Goal: Transaction & Acquisition: Purchase product/service

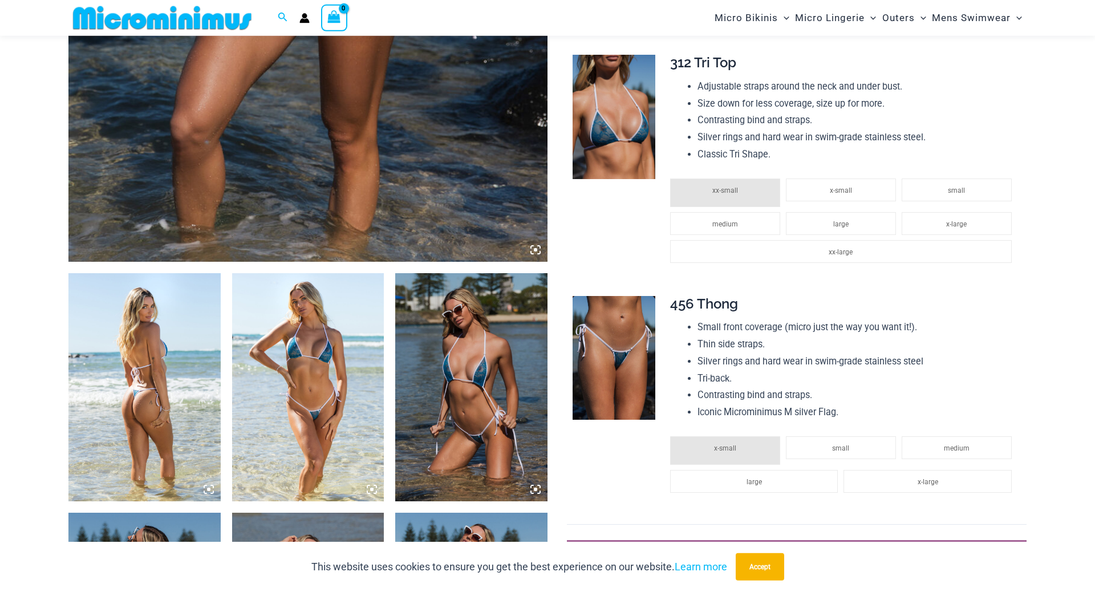
scroll to position [688, 0]
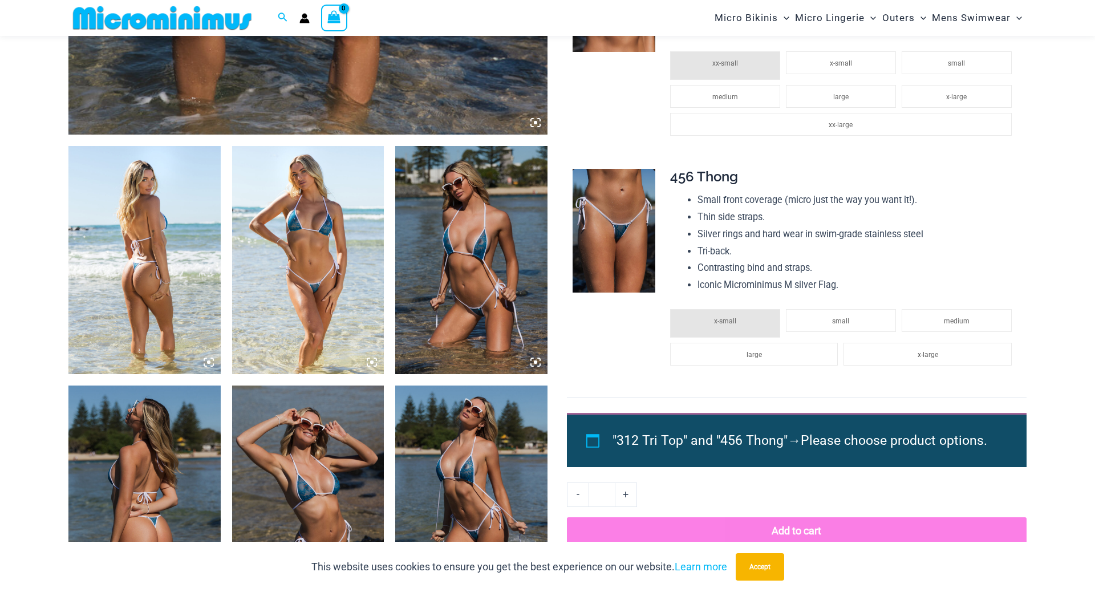
click at [319, 216] on img at bounding box center [308, 260] width 152 height 228
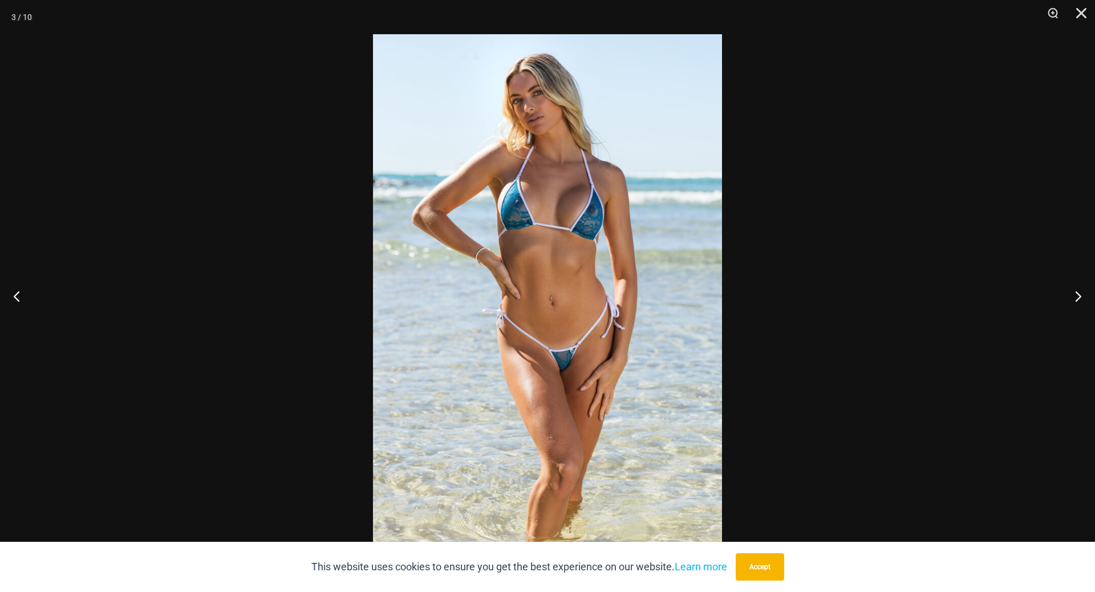
click at [812, 543] on div "This website uses cookies to ensure you get the best experience on our website.…" at bounding box center [547, 567] width 1095 height 50
click at [780, 561] on button "Accept" at bounding box center [760, 566] width 48 height 27
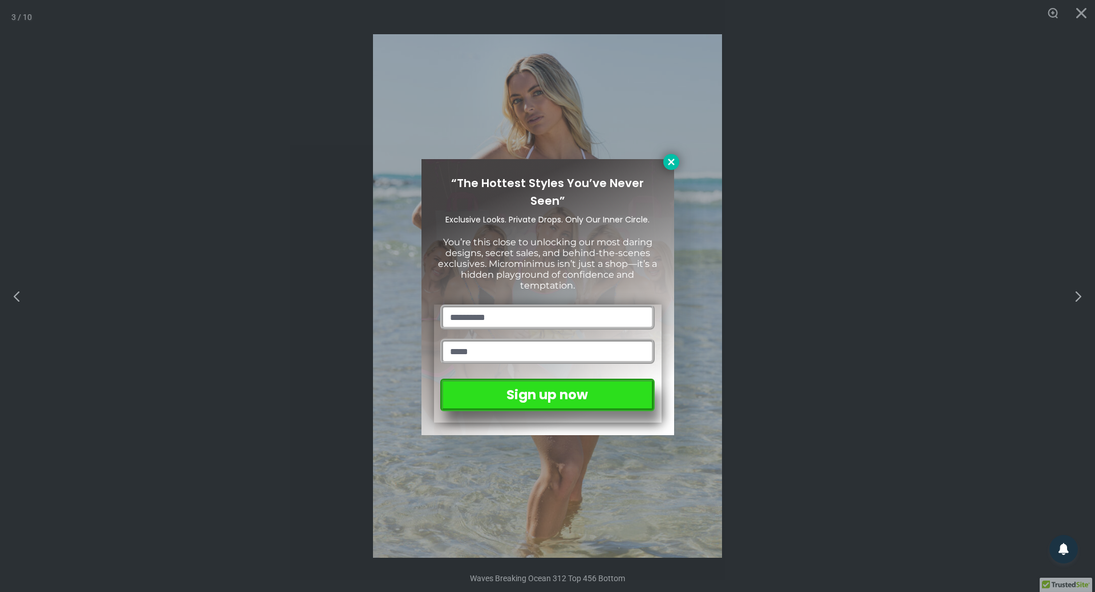
click at [669, 159] on icon at bounding box center [671, 162] width 10 height 10
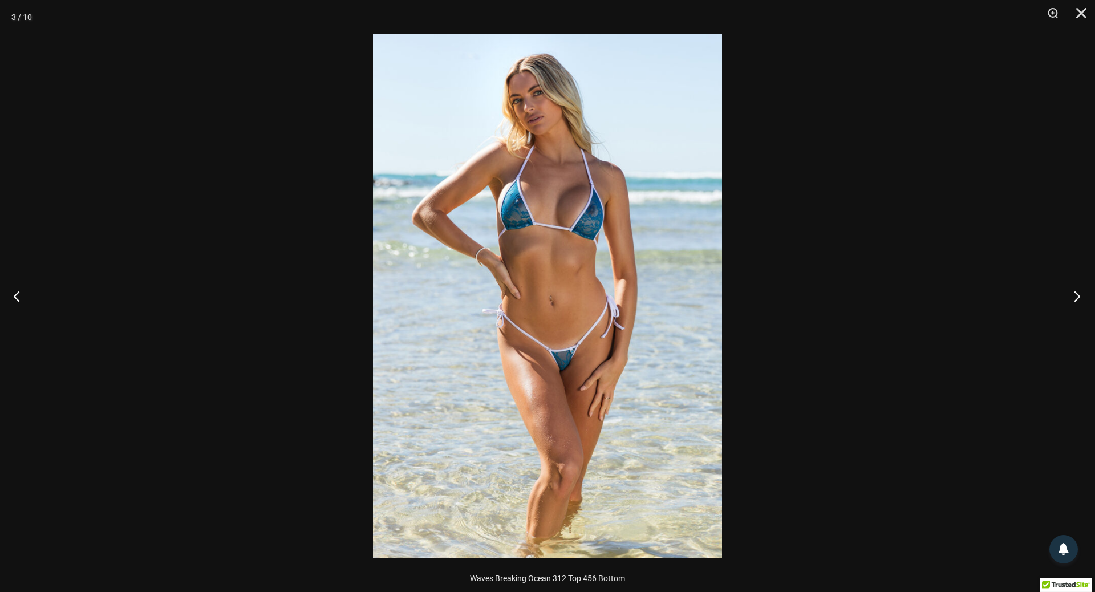
click at [1072, 294] on button "Next" at bounding box center [1073, 296] width 43 height 57
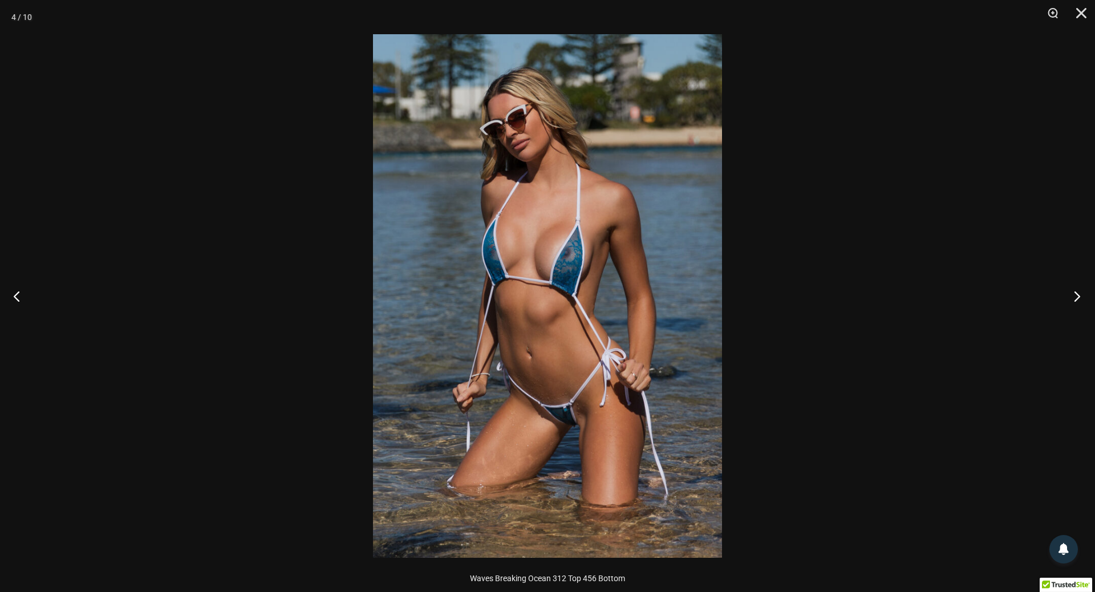
click at [1072, 294] on button "Next" at bounding box center [1073, 296] width 43 height 57
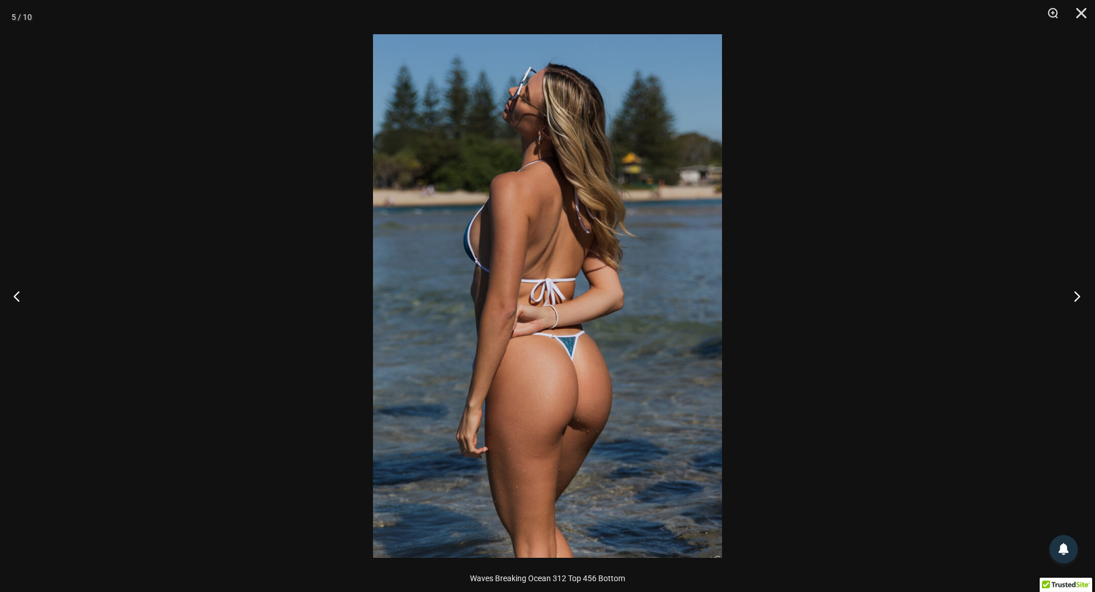
click at [1072, 294] on button "Next" at bounding box center [1073, 296] width 43 height 57
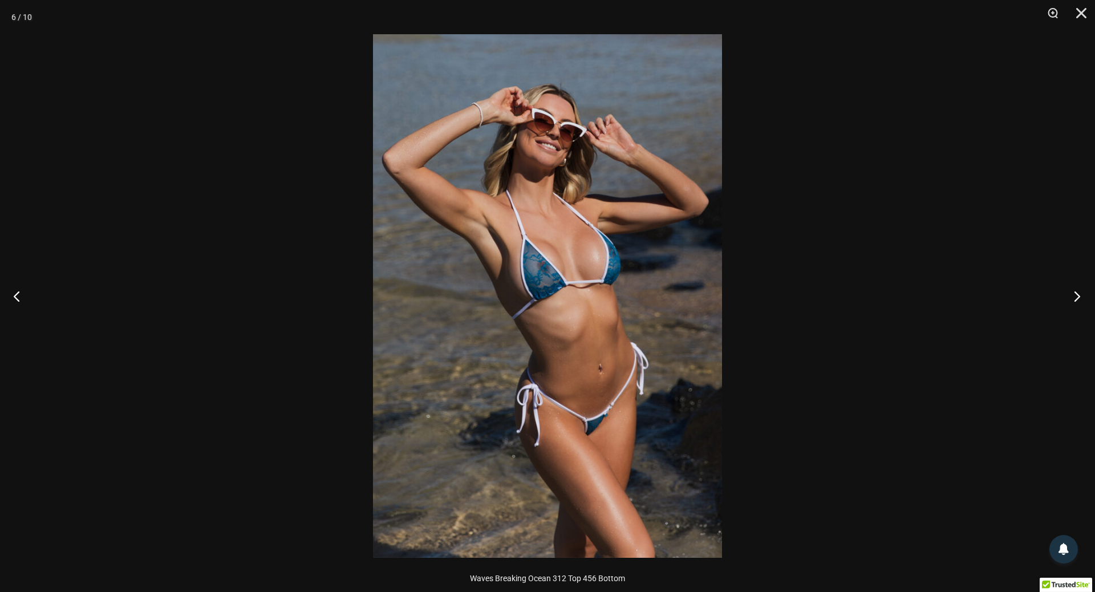
click at [1072, 294] on button "Next" at bounding box center [1073, 296] width 43 height 57
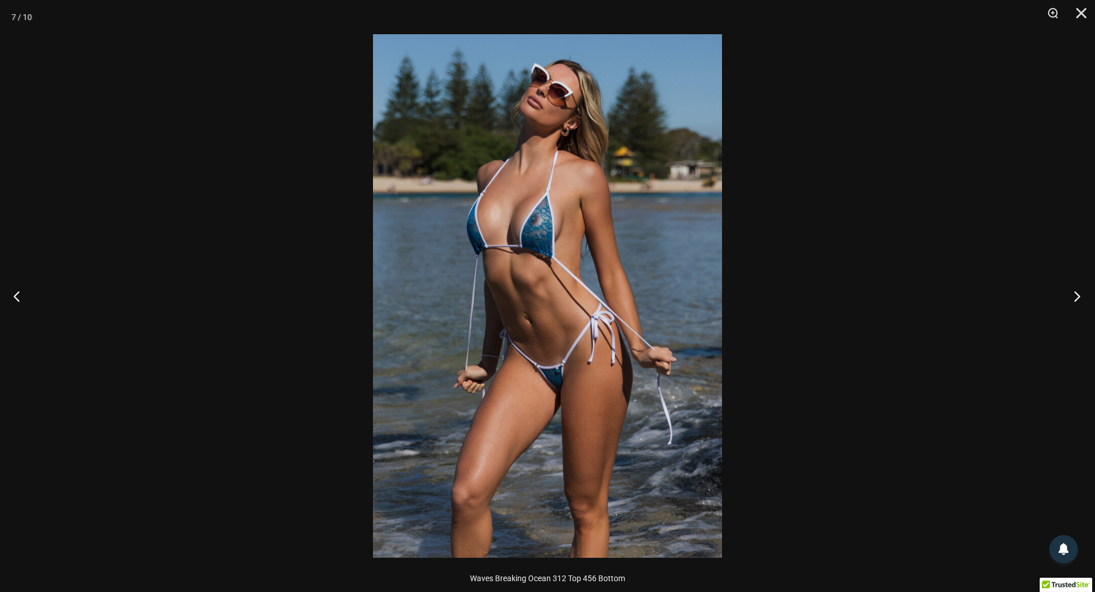
click at [1072, 294] on button "Next" at bounding box center [1073, 296] width 43 height 57
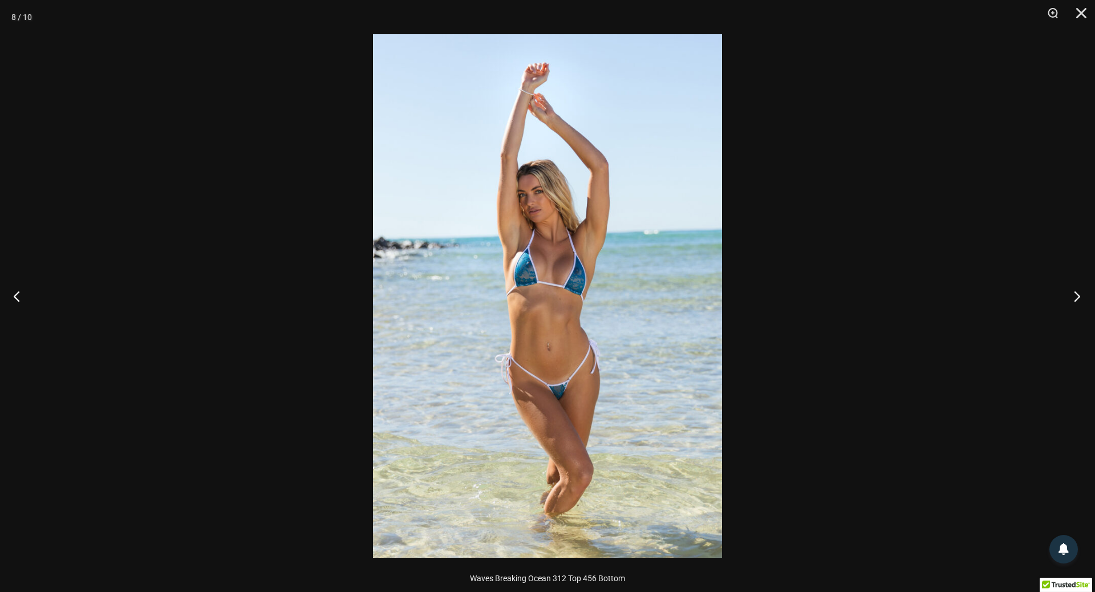
click at [1072, 294] on button "Next" at bounding box center [1073, 296] width 43 height 57
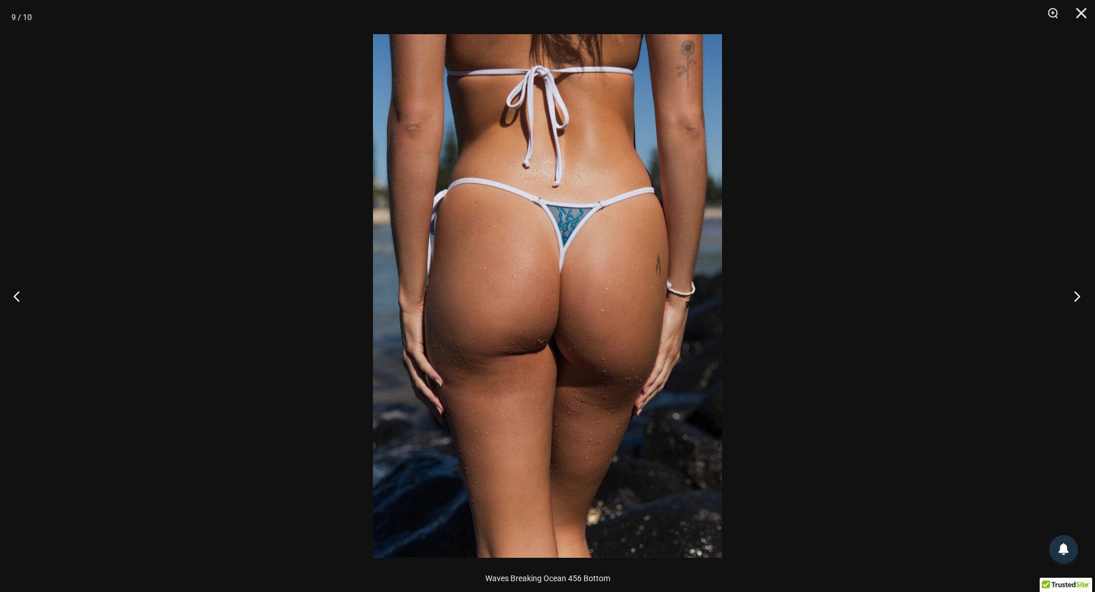
click at [1072, 294] on button "Next" at bounding box center [1073, 296] width 43 height 57
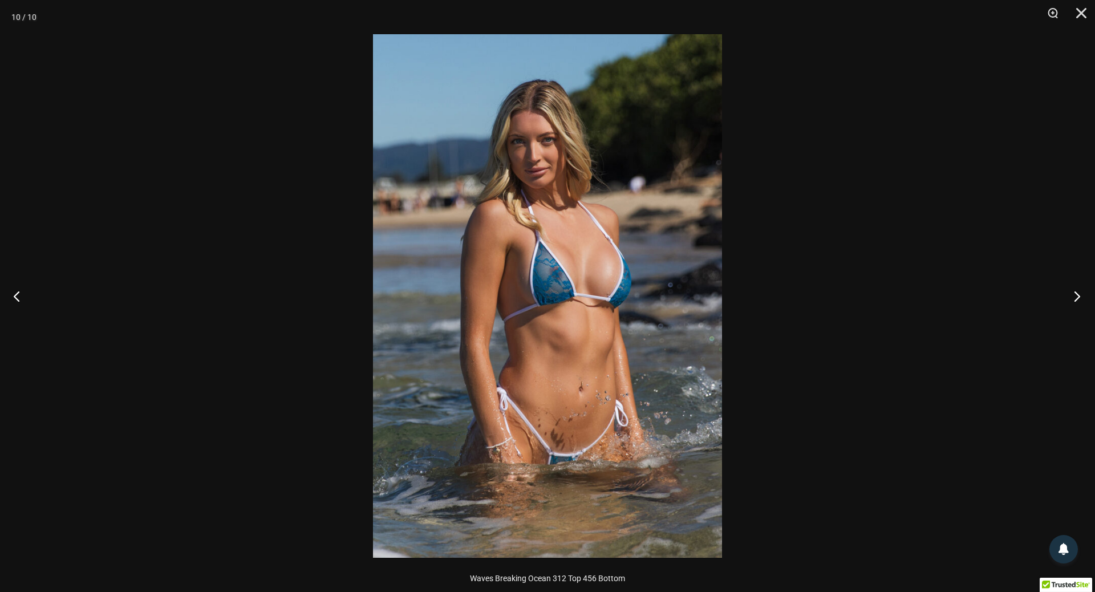
click at [1072, 294] on button "Next" at bounding box center [1073, 296] width 43 height 57
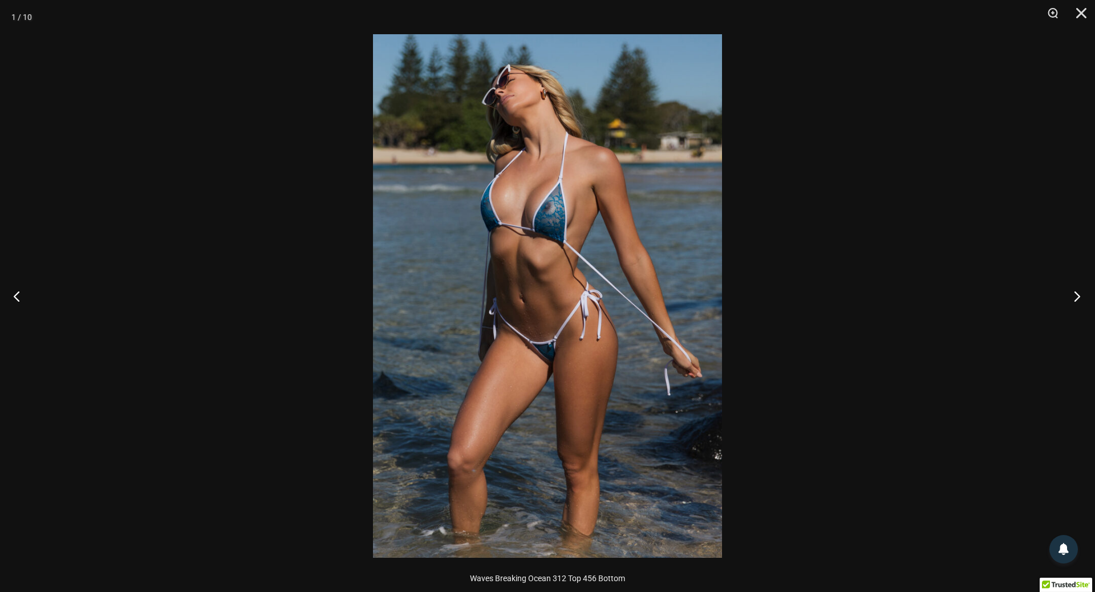
click at [1072, 294] on button "Next" at bounding box center [1073, 296] width 43 height 57
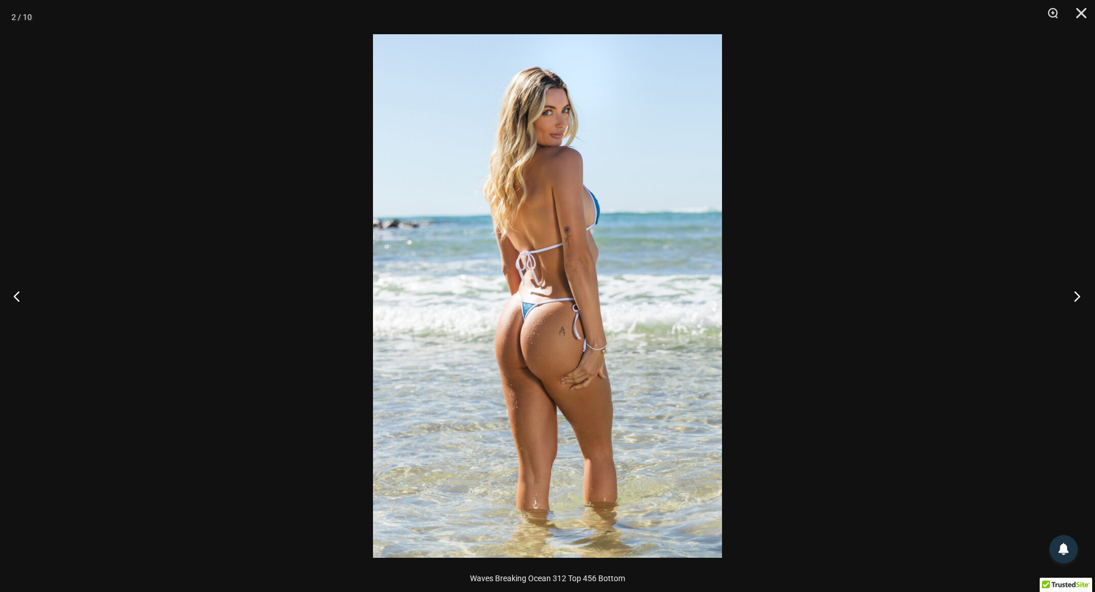
click at [1072, 294] on button "Next" at bounding box center [1073, 296] width 43 height 57
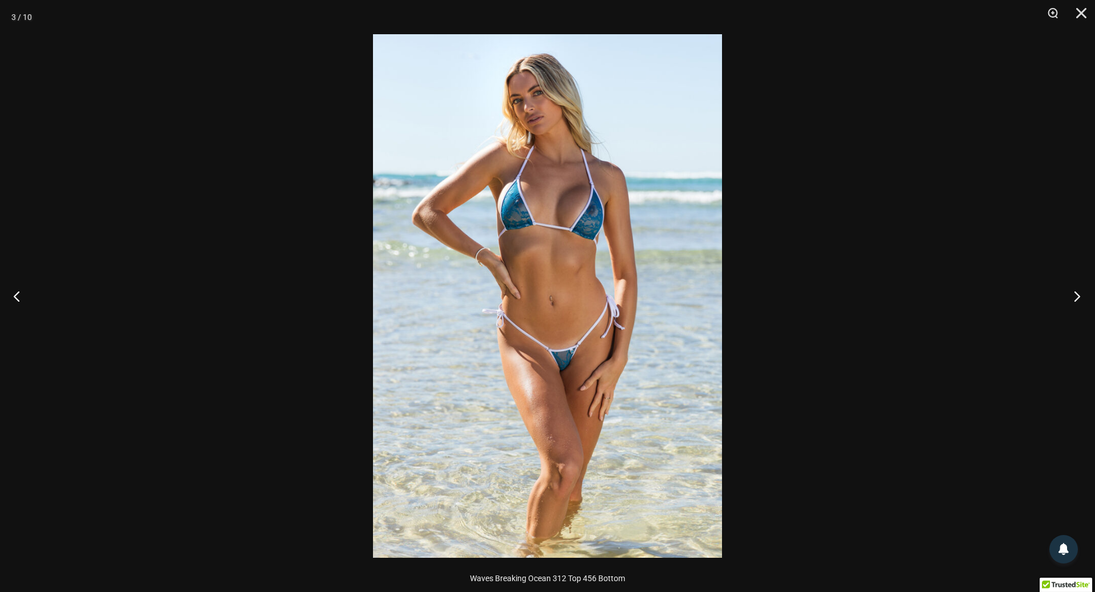
click at [1072, 294] on button "Next" at bounding box center [1073, 296] width 43 height 57
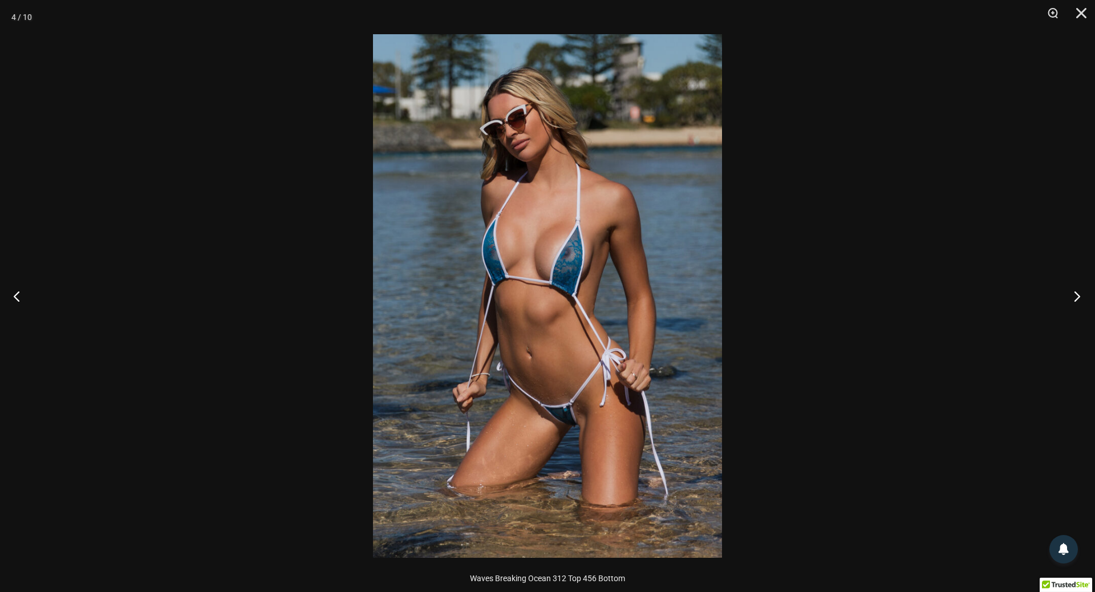
click at [1072, 294] on button "Next" at bounding box center [1073, 296] width 43 height 57
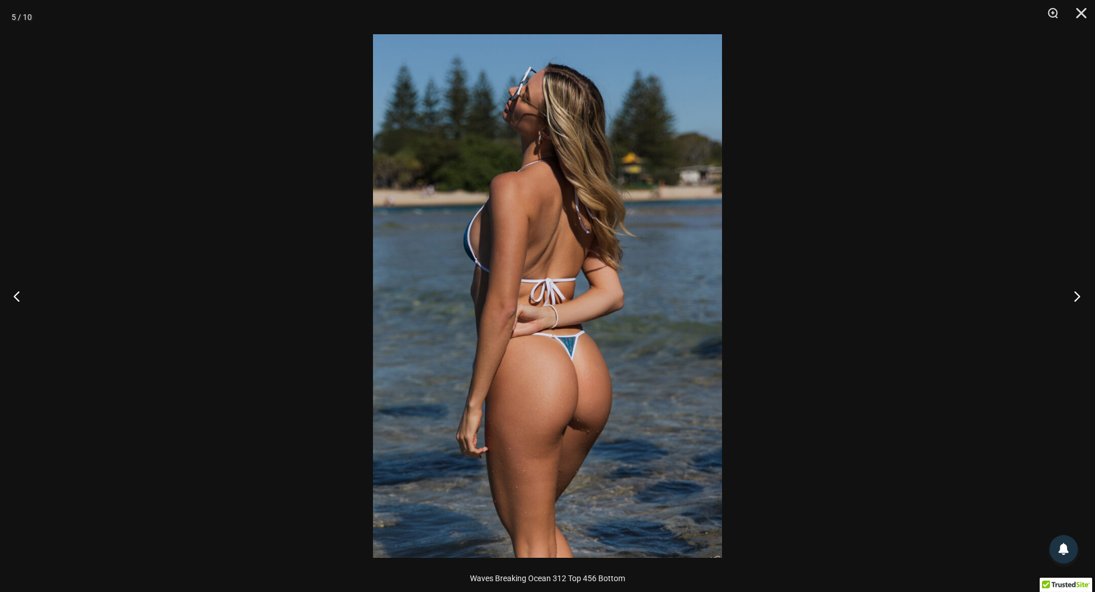
click at [1072, 294] on button "Next" at bounding box center [1073, 296] width 43 height 57
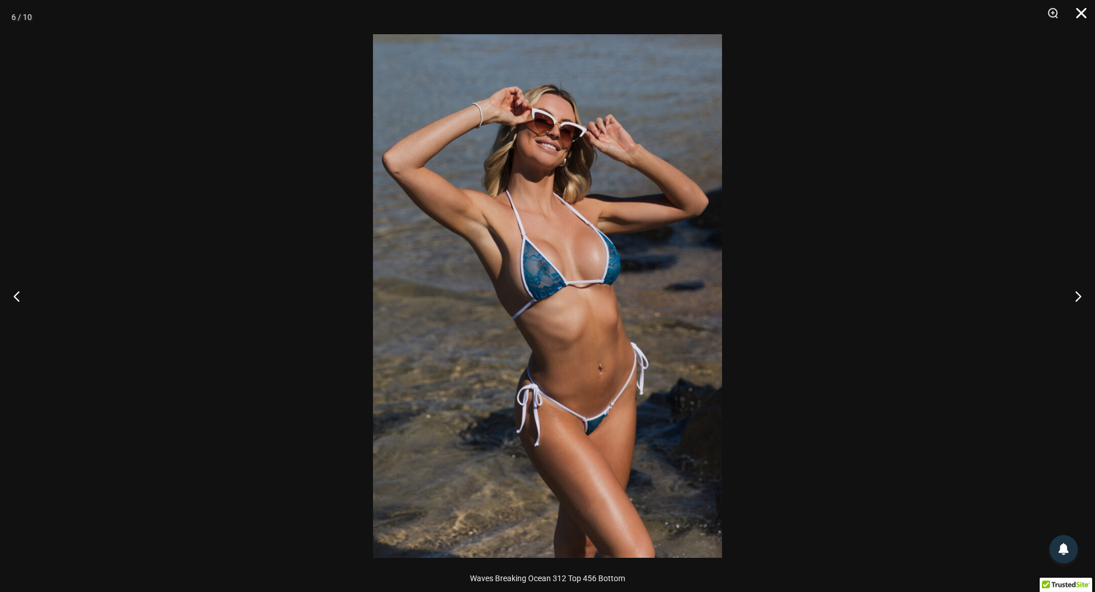
click at [1082, 14] on button "Close" at bounding box center [1077, 17] width 29 height 34
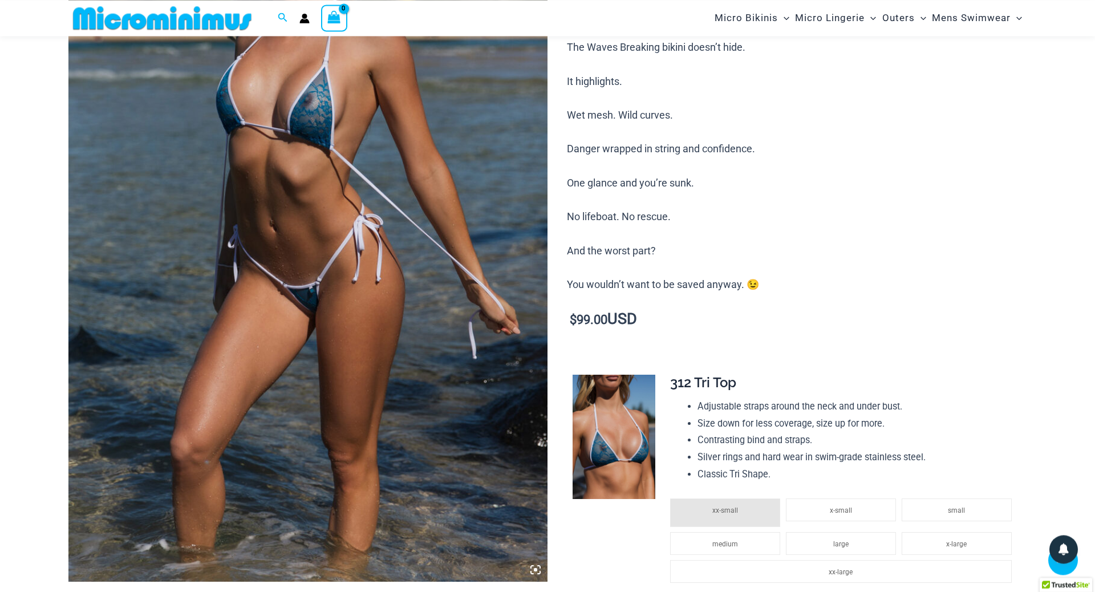
scroll to position [164, 0]
